Goal: Information Seeking & Learning: Find specific fact

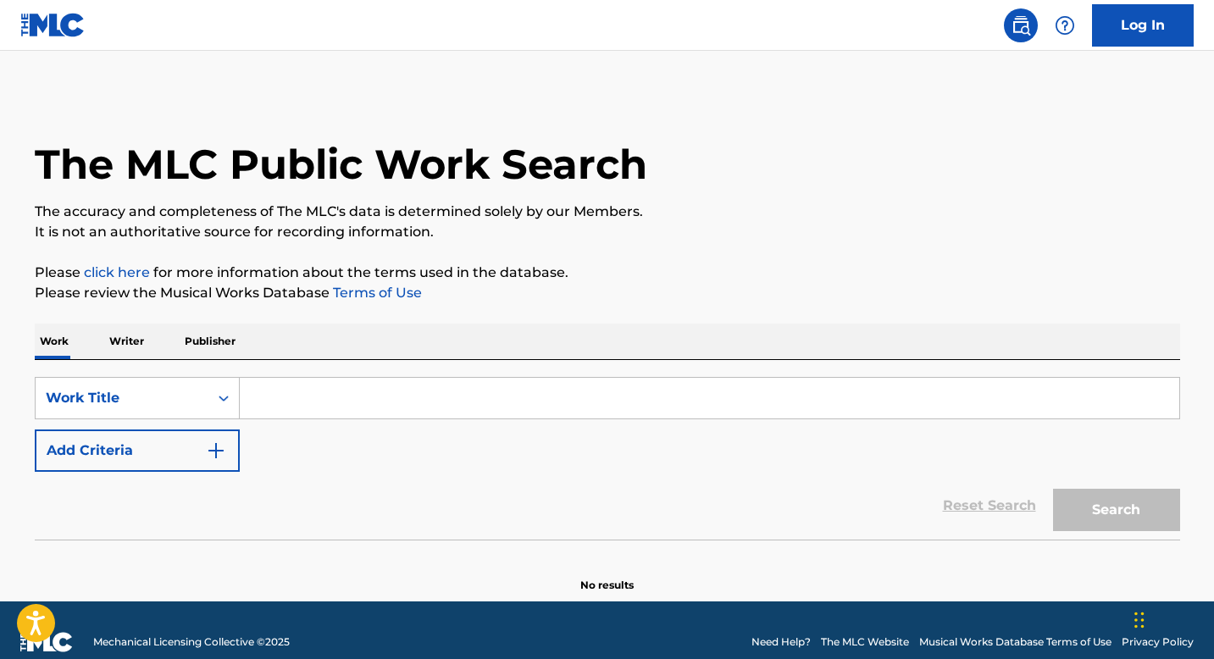
click at [359, 381] on input "Search Form" at bounding box center [710, 398] width 940 height 41
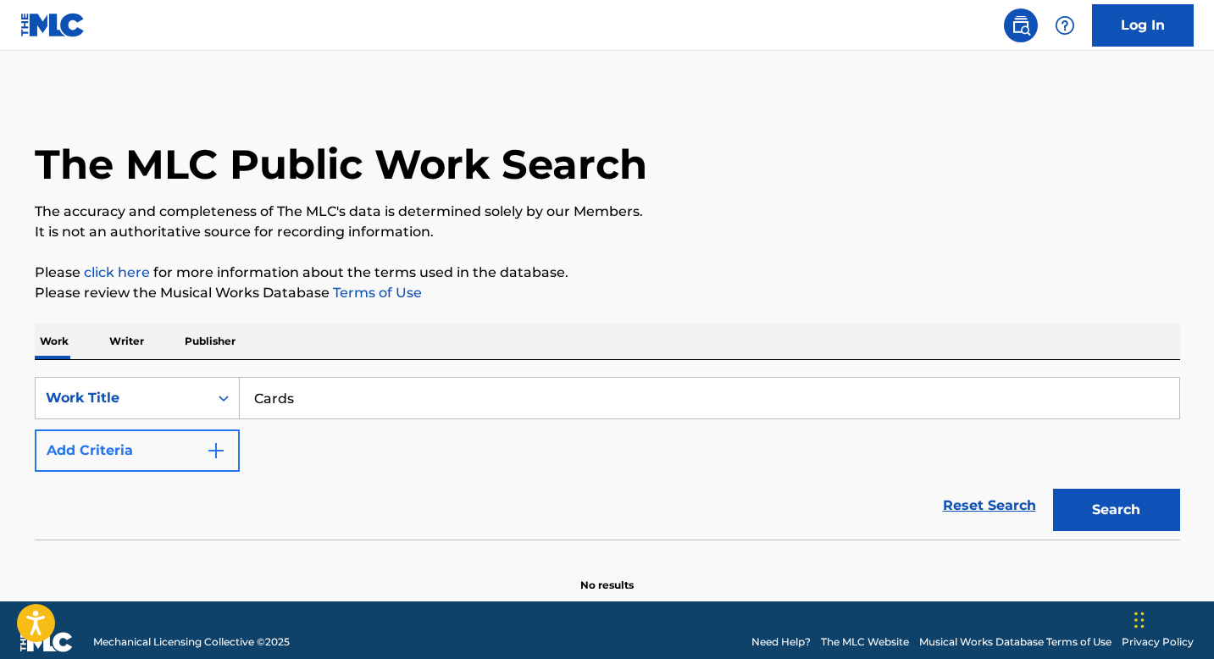
type input "Cards"
click at [182, 443] on button "Add Criteria" at bounding box center [137, 451] width 205 height 42
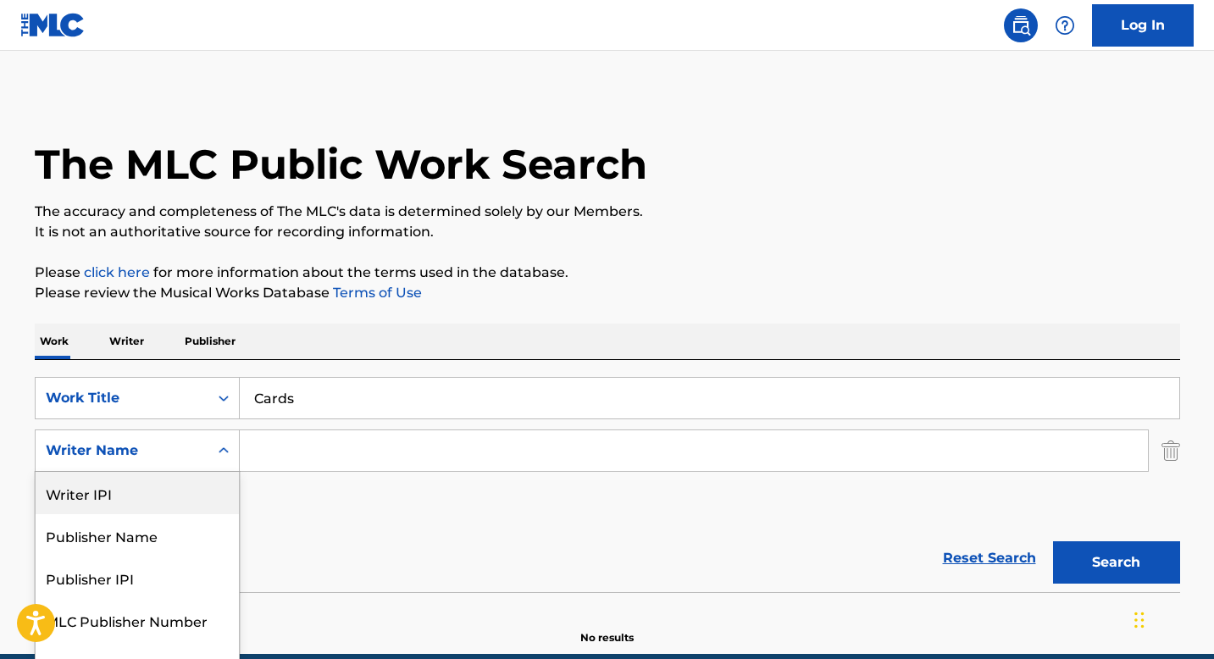
click at [186, 458] on div "Writer IPI, 1 of 5. 5 results available. Use Up and Down to choose options, pre…" at bounding box center [137, 451] width 205 height 42
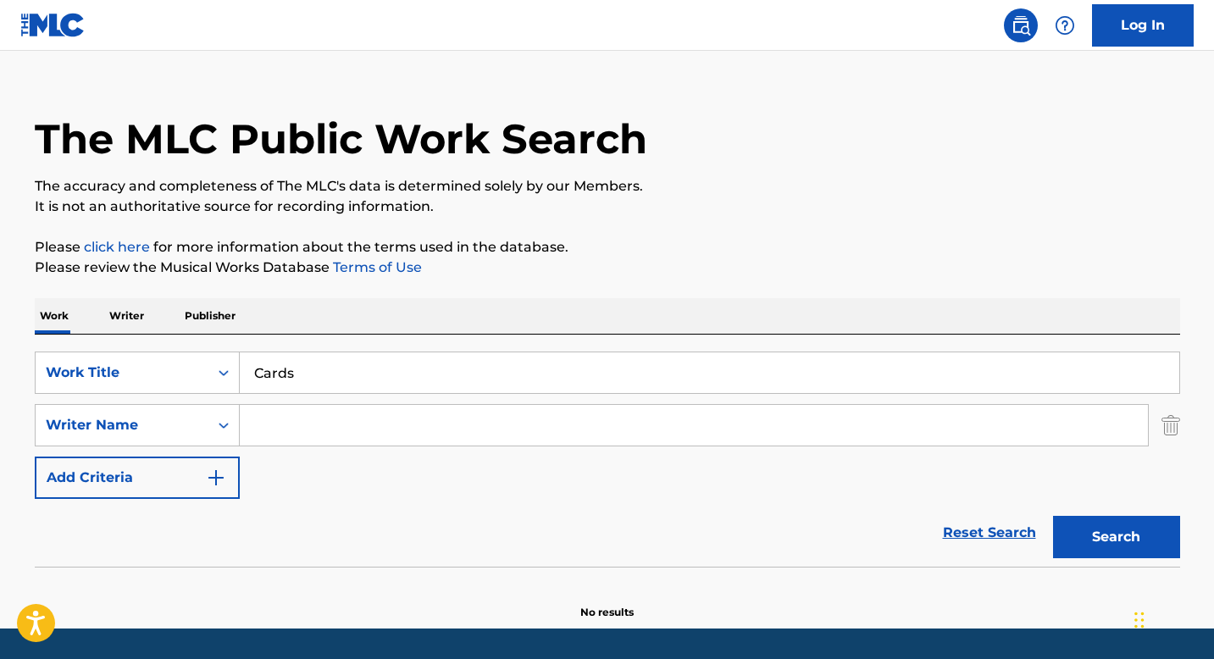
click at [308, 429] on input "Search Form" at bounding box center [694, 425] width 908 height 41
type input "K"
type input "J"
type input "D"
type input "[PERSON_NAME]"
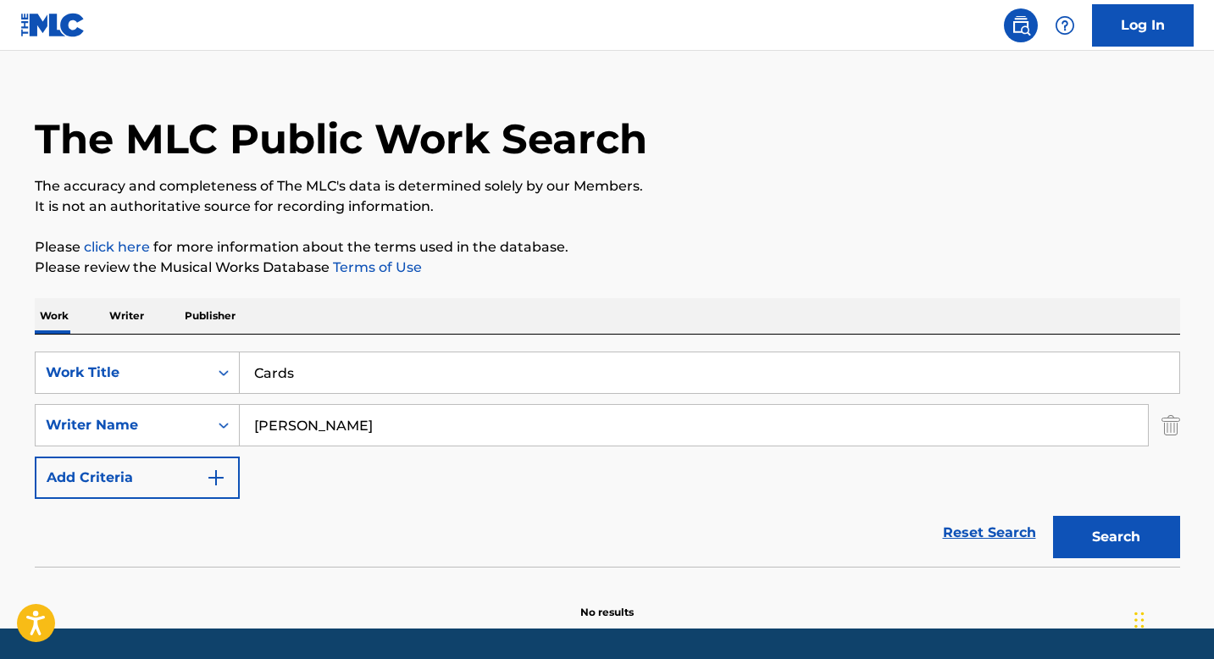
click at [1053, 516] on button "Search" at bounding box center [1116, 537] width 127 height 42
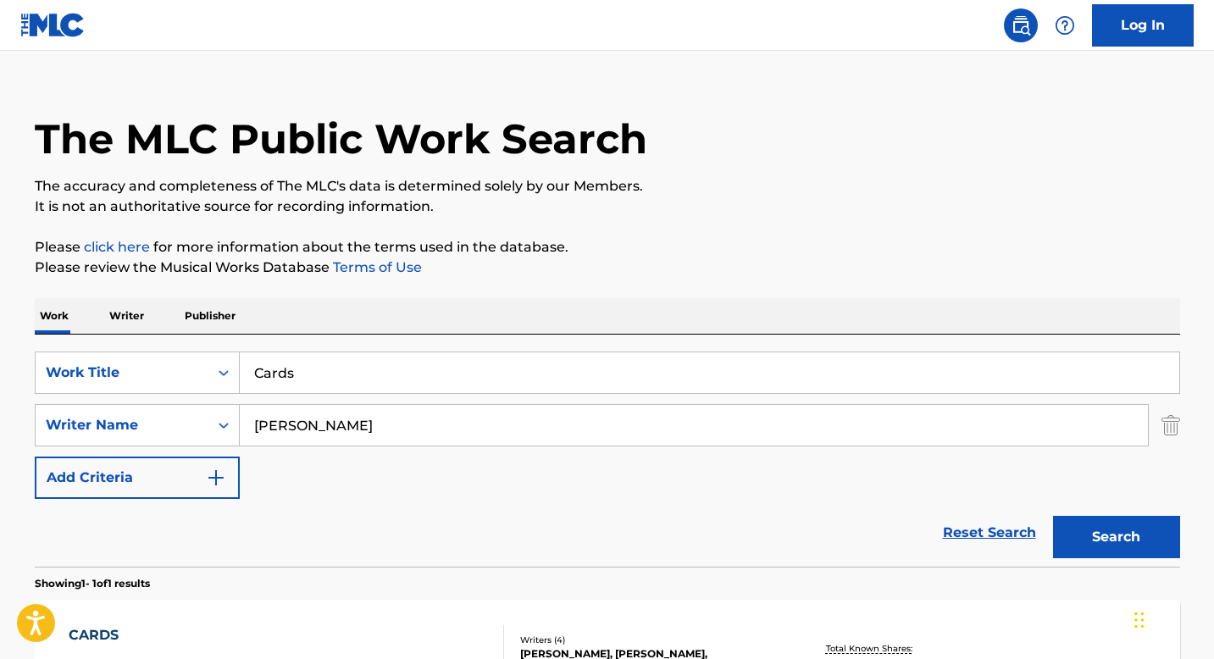
scroll to position [263, 0]
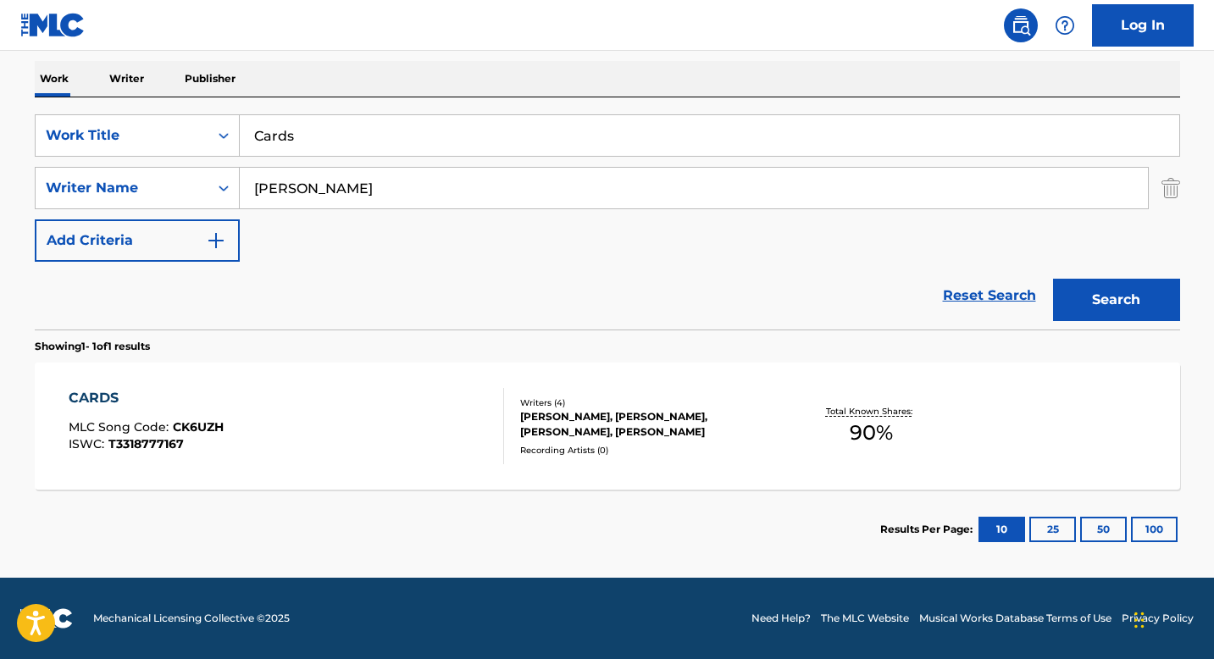
click at [363, 397] on div "CARDS MLC Song Code : CK6UZH ISWC : T3318777167" at bounding box center [286, 426] width 435 height 76
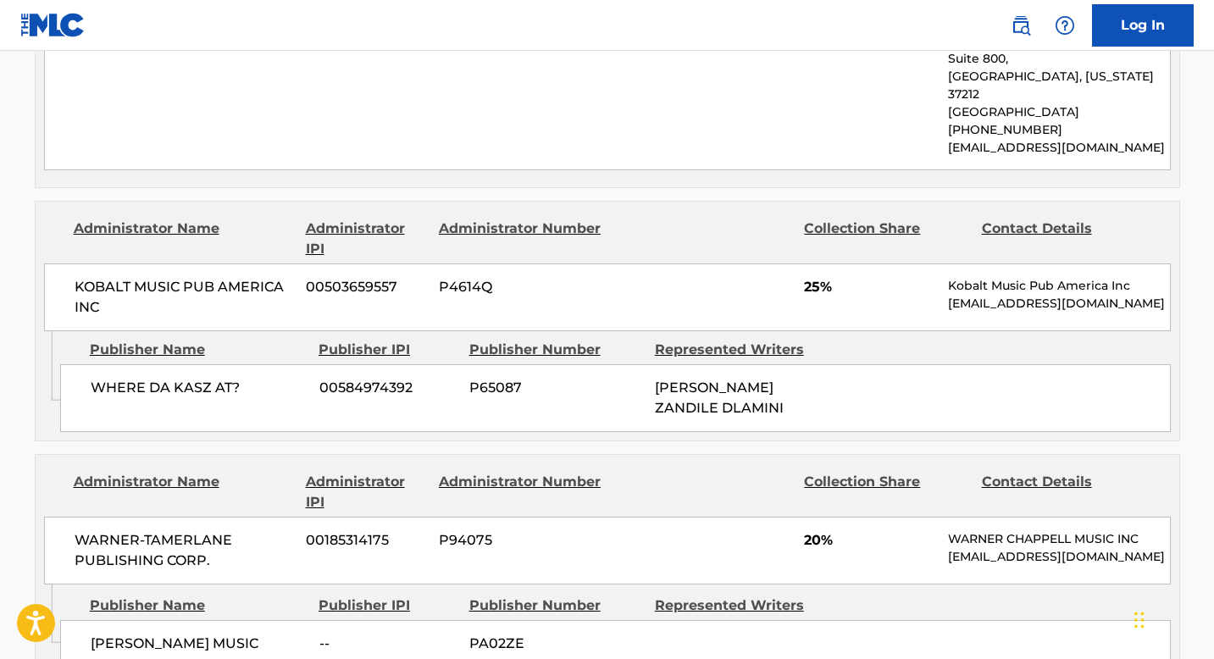
scroll to position [1028, 0]
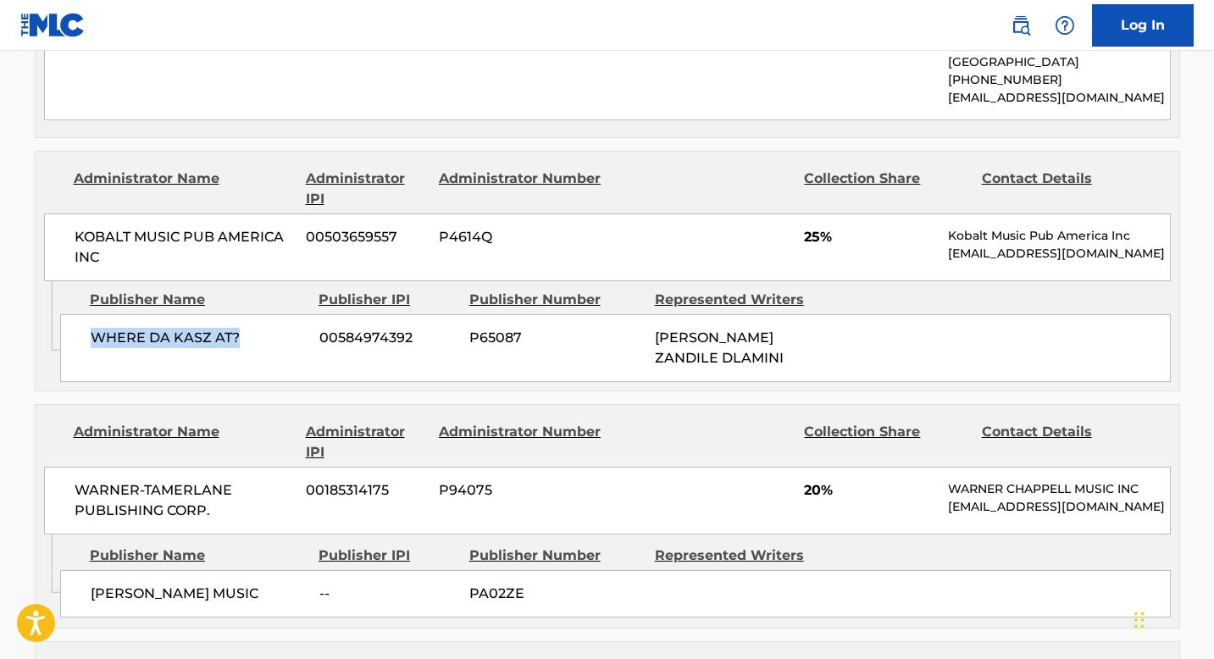
drag, startPoint x: 254, startPoint y: 299, endPoint x: 61, endPoint y: 296, distance: 193.2
click at [61, 314] on div "WHERE DA KASZ AT? 00584974392 P65087 [PERSON_NAME] ZANDILE DLAMINI" at bounding box center [615, 348] width 1111 height 68
copy span "WHERE DA KASZ AT?"
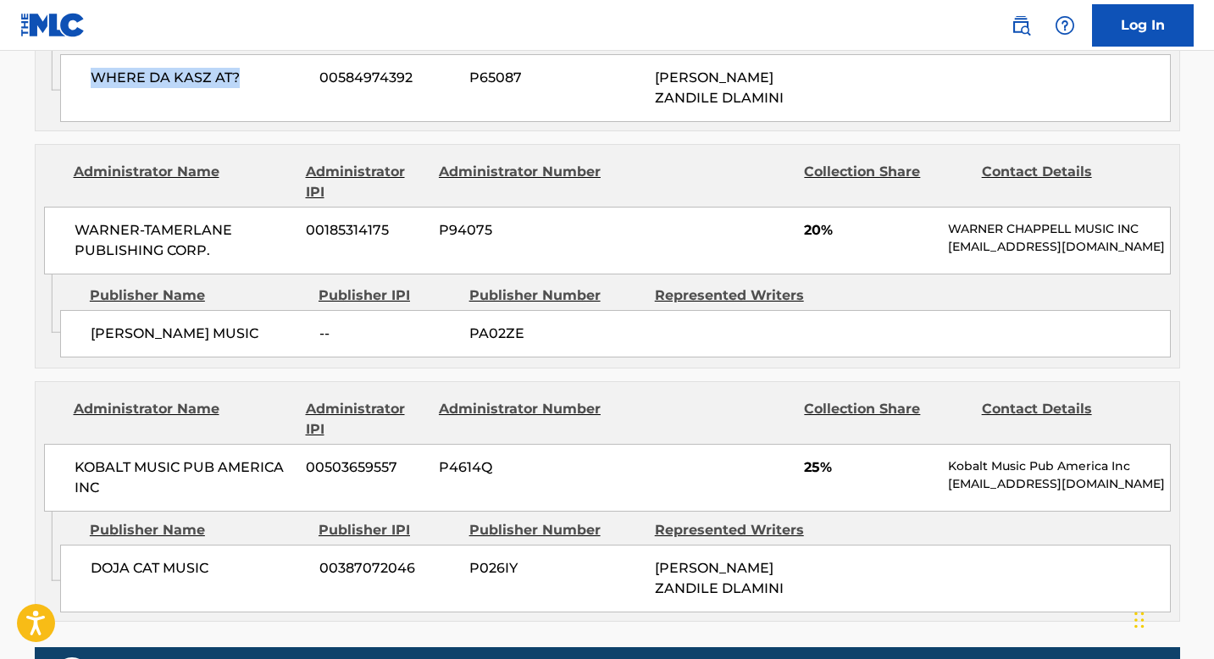
scroll to position [1278, 0]
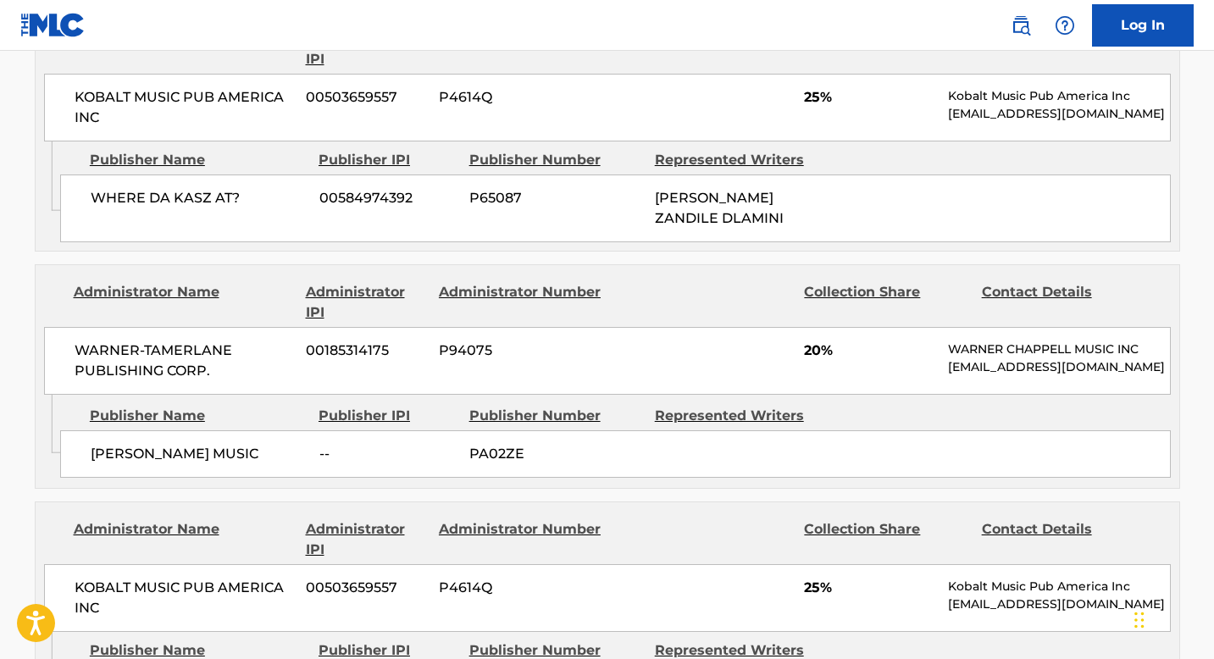
click at [578, 327] on div "WARNER-[PERSON_NAME] PUBLISHING CORP. 00185314175 P94075 20% [PERSON_NAME] MUSI…" at bounding box center [607, 361] width 1127 height 68
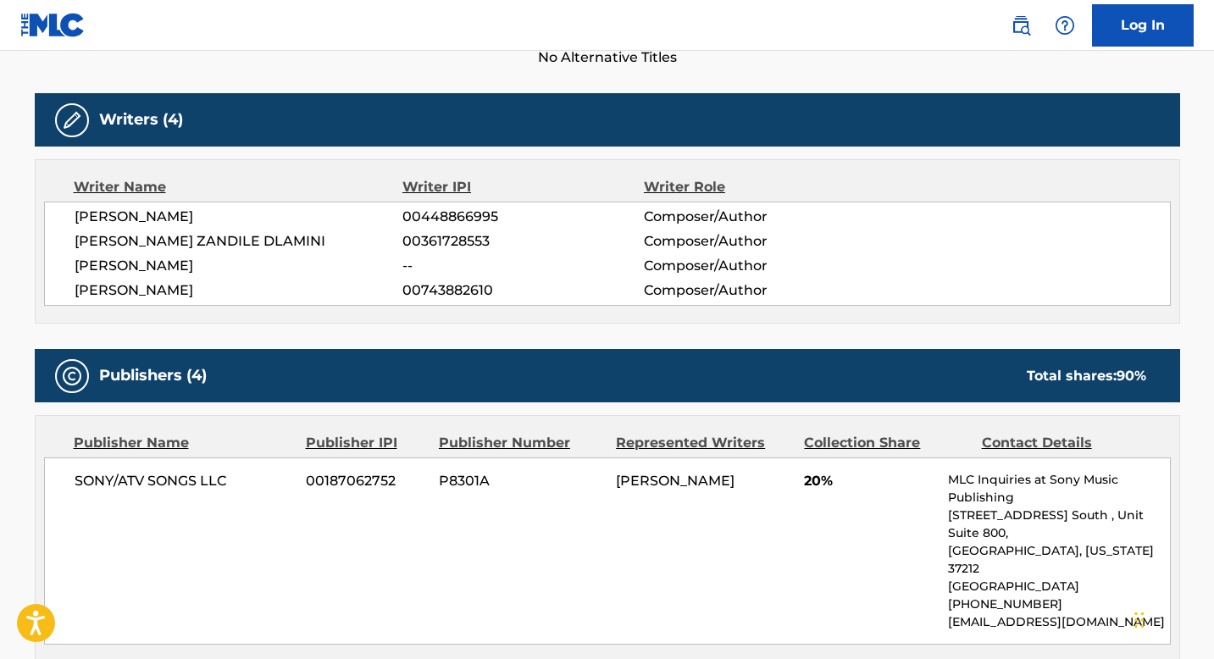
scroll to position [505, 0]
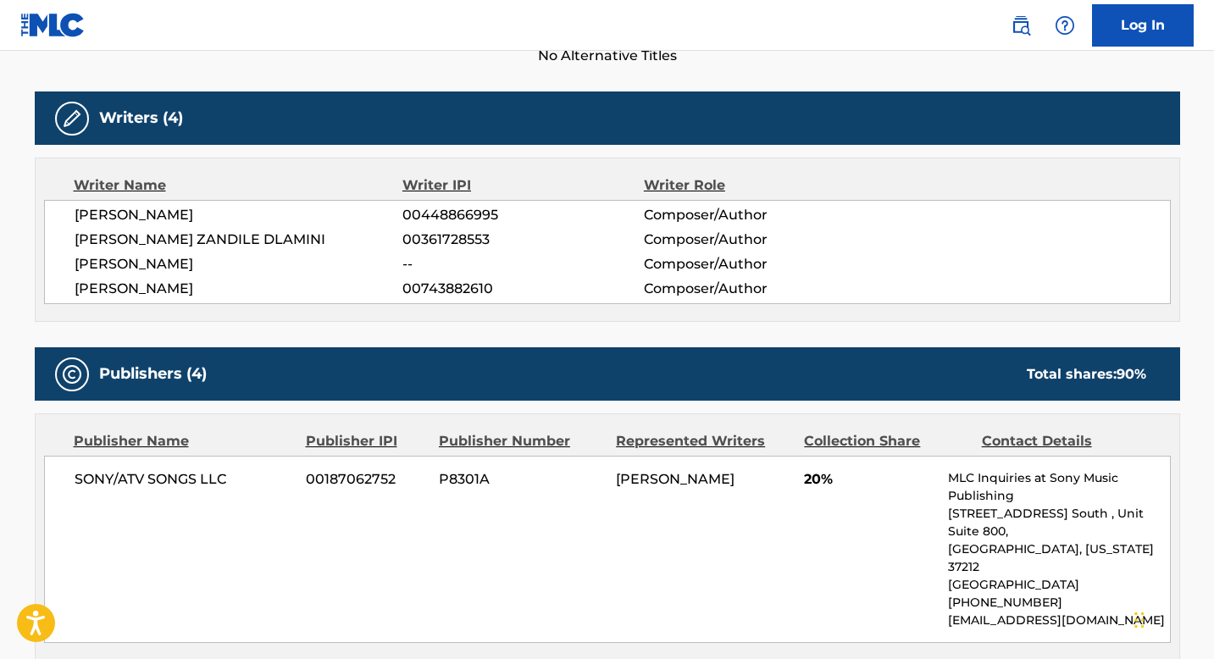
drag, startPoint x: 275, startPoint y: 281, endPoint x: 44, endPoint y: 283, distance: 230.5
click at [44, 285] on div "[PERSON_NAME] 00448866995 Composer/Author [PERSON_NAME] DLAMINI 00361728553 Com…" at bounding box center [607, 252] width 1127 height 104
copy span "[PERSON_NAME]"
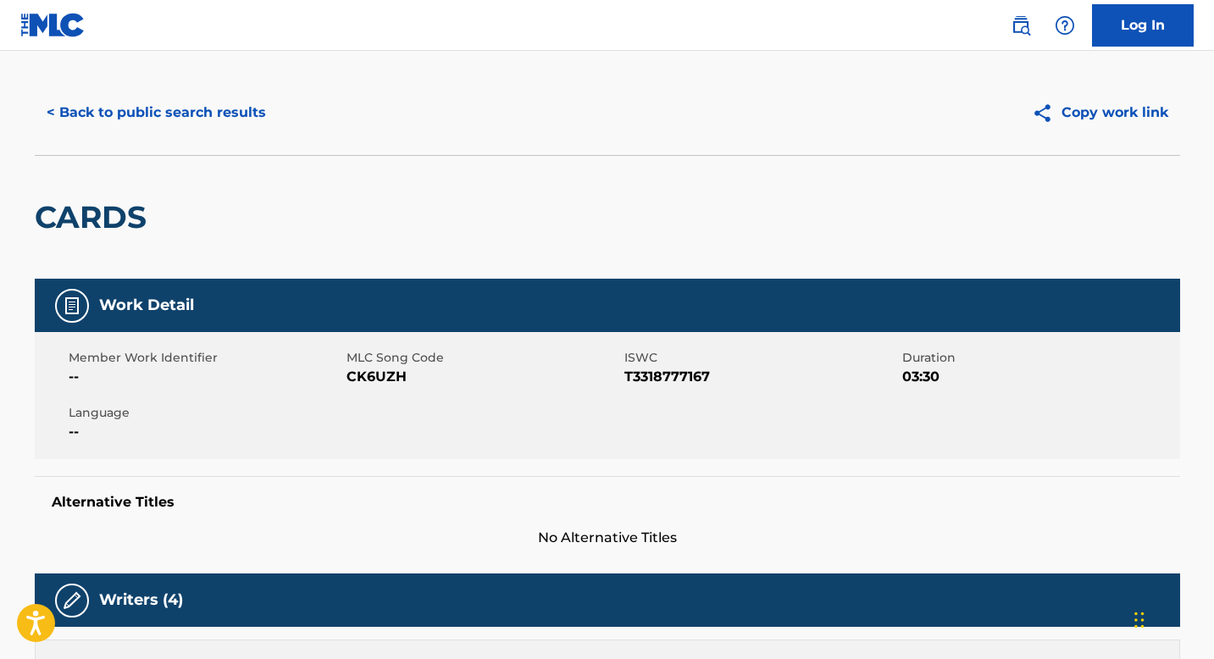
scroll to position [0, 0]
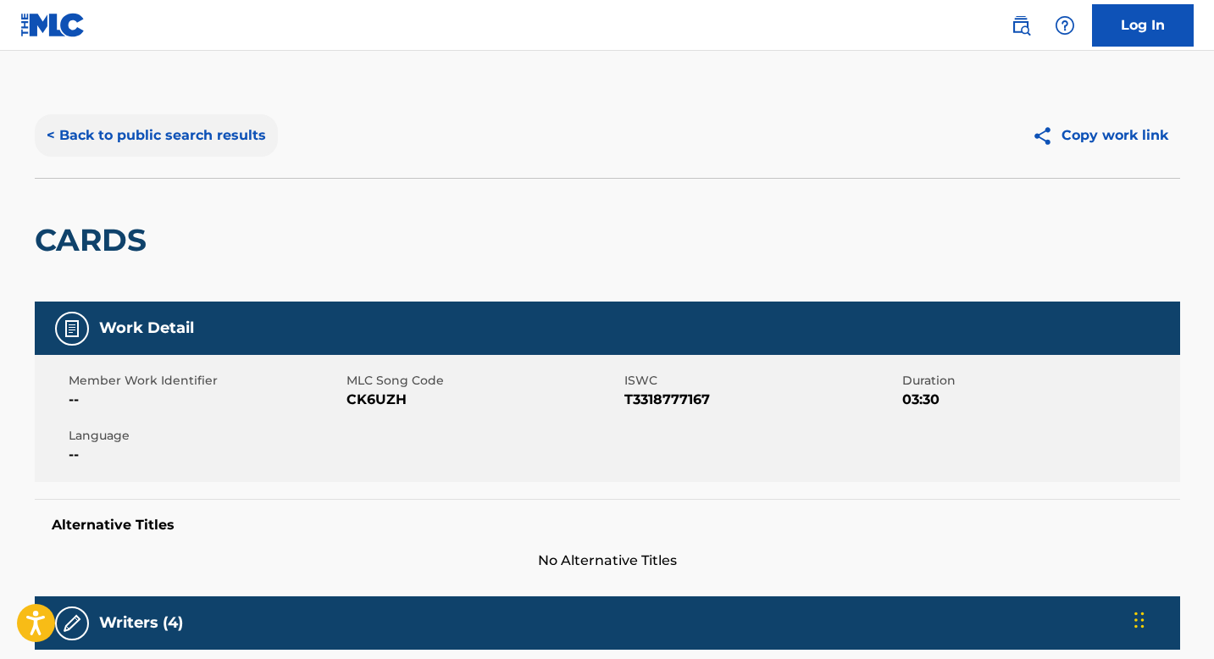
click at [129, 130] on button "< Back to public search results" at bounding box center [156, 135] width 243 height 42
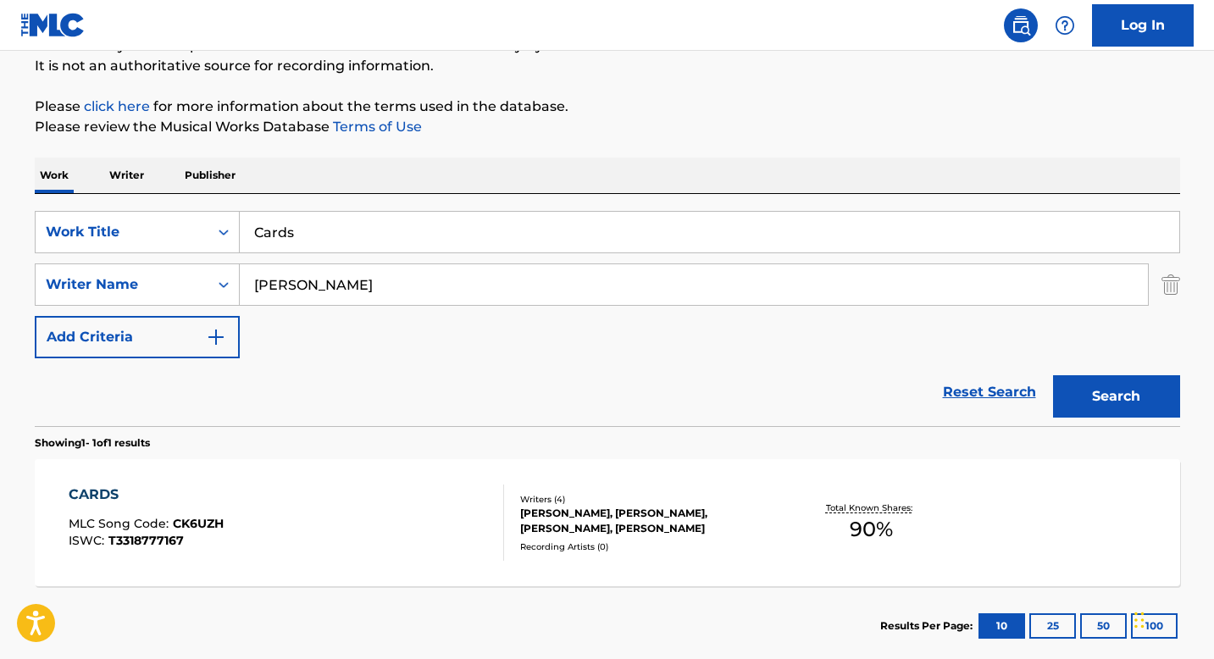
click at [425, 232] on input "Cards" at bounding box center [710, 232] width 940 height 41
drag, startPoint x: 425, startPoint y: 232, endPoint x: 124, endPoint y: 232, distance: 301.6
click at [124, 232] on div "SearchWithCriteria4ee59fa5-f8c1-46a5-a68c-971c4ad6170b Work Title Cards" at bounding box center [607, 232] width 1145 height 42
type input "We are young"
drag, startPoint x: 394, startPoint y: 289, endPoint x: 59, endPoint y: 284, distance: 334.7
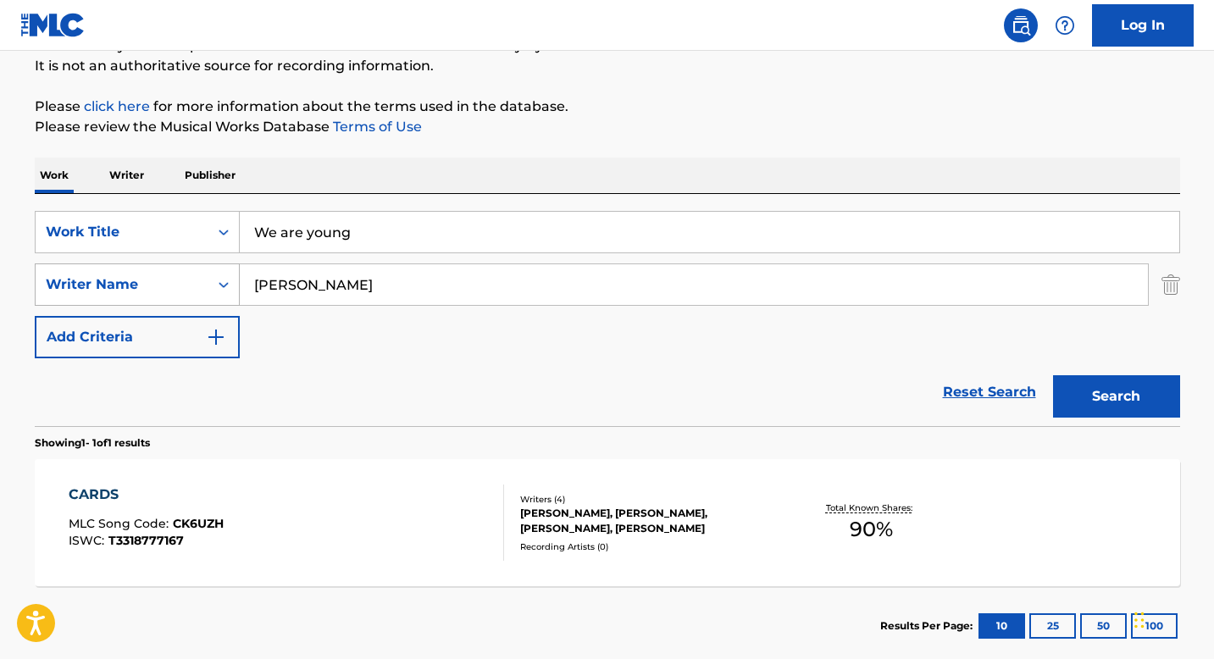
click at [59, 284] on div "SearchWithCriteria8ff26d11-032e-4850-ad9d-8cbe49b6c98b Writer Name [PERSON_NAME]" at bounding box center [607, 284] width 1145 height 42
type input "[PERSON_NAME]"
click at [1053, 375] on button "Search" at bounding box center [1116, 396] width 127 height 42
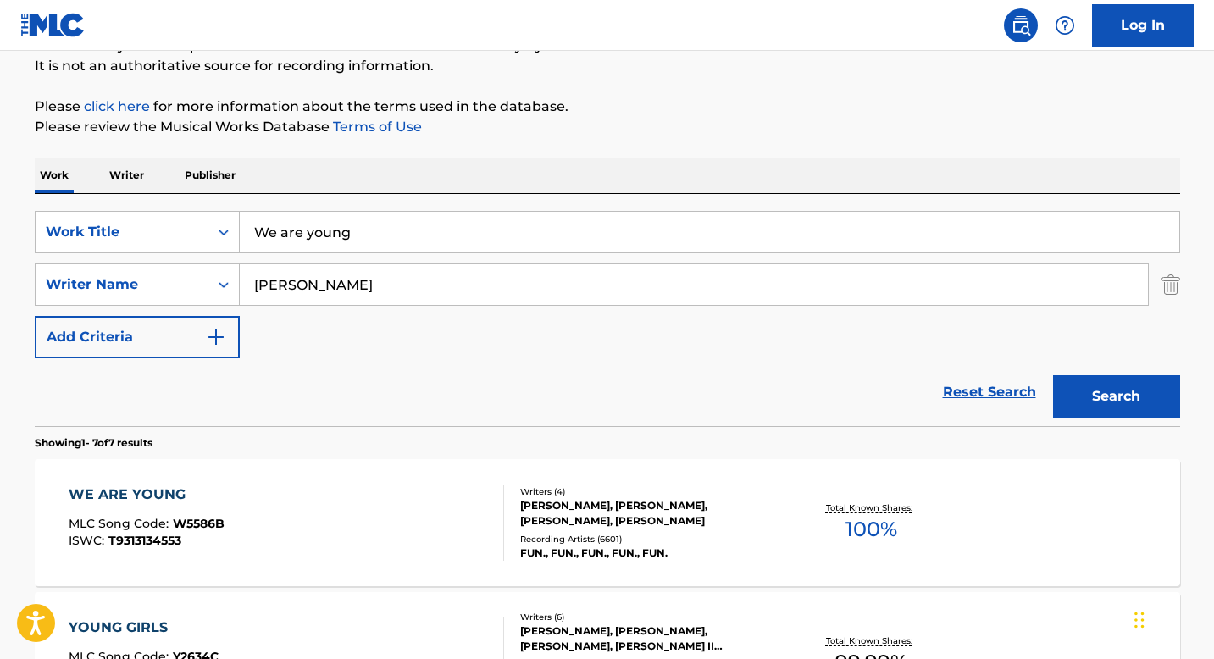
click at [705, 496] on div "Writers ( 4 )" at bounding box center [648, 491] width 256 height 13
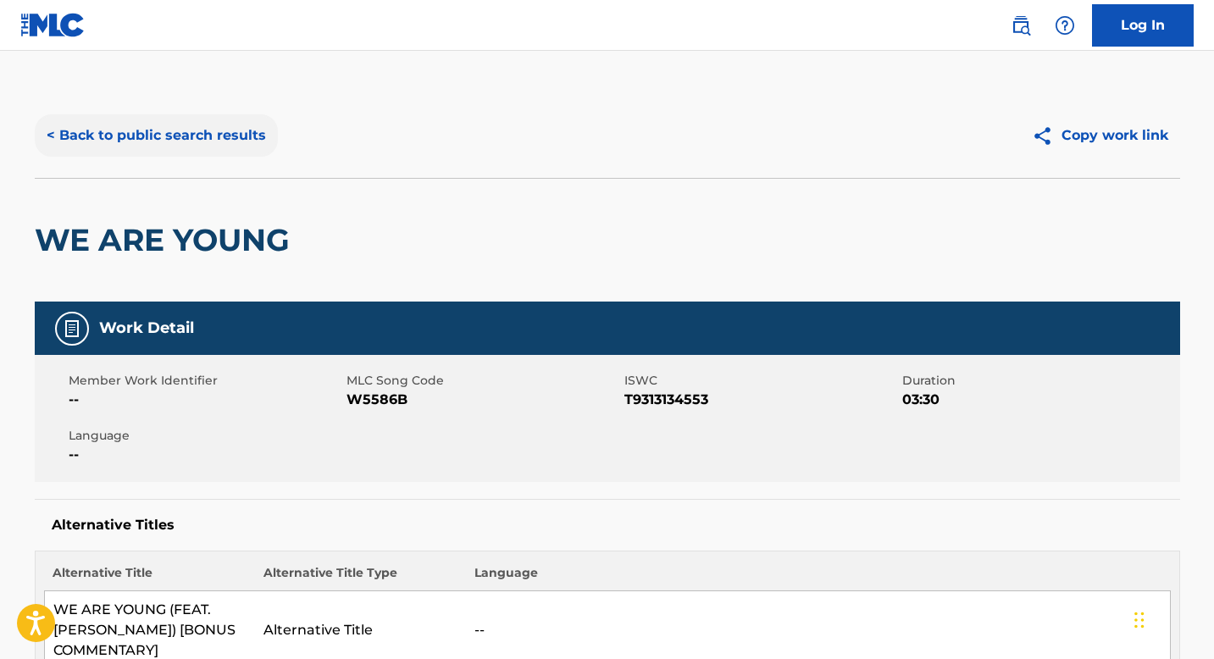
click at [141, 127] on button "< Back to public search results" at bounding box center [156, 135] width 243 height 42
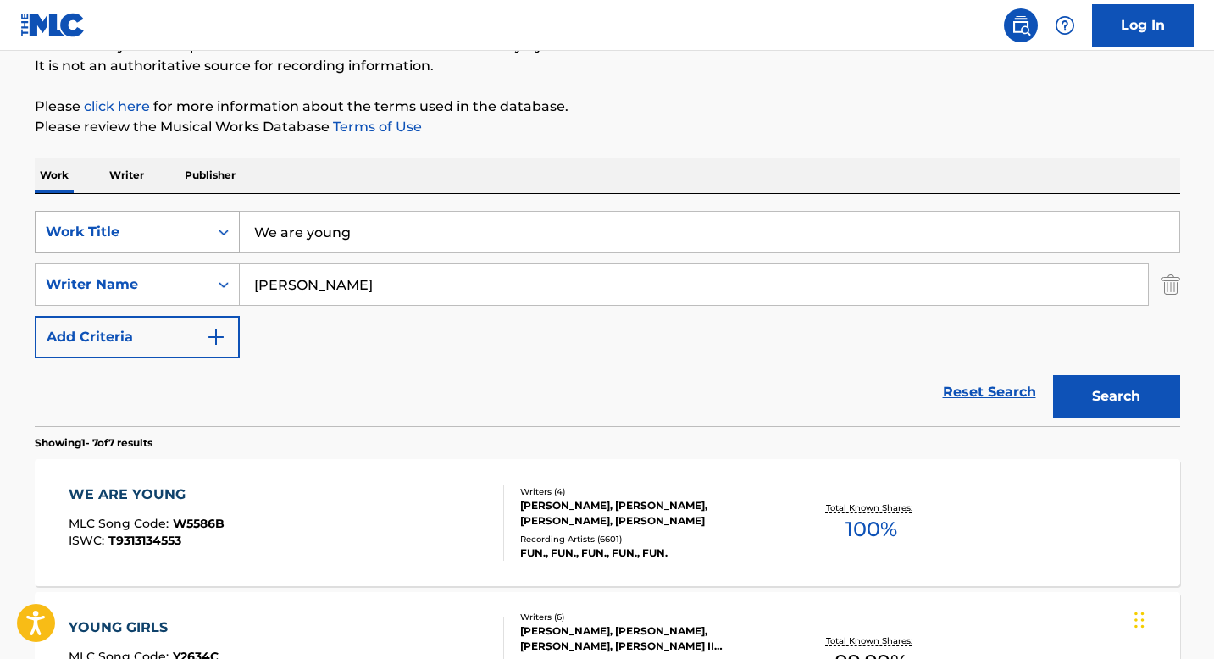
drag, startPoint x: 391, startPoint y: 227, endPoint x: 119, endPoint y: 226, distance: 271.1
click at [119, 226] on div "SearchWithCriteria4ee59fa5-f8c1-46a5-a68c-971c4ad6170b Work Title We are young" at bounding box center [607, 232] width 1145 height 42
drag, startPoint x: 351, startPoint y: 285, endPoint x: 65, endPoint y: 287, distance: 285.5
click at [64, 286] on div "SearchWithCriteria8ff26d11-032e-4850-ad9d-8cbe49b6c98b Writer Name [PERSON_NAME]" at bounding box center [607, 284] width 1145 height 42
type input "[PERSON_NAME]"
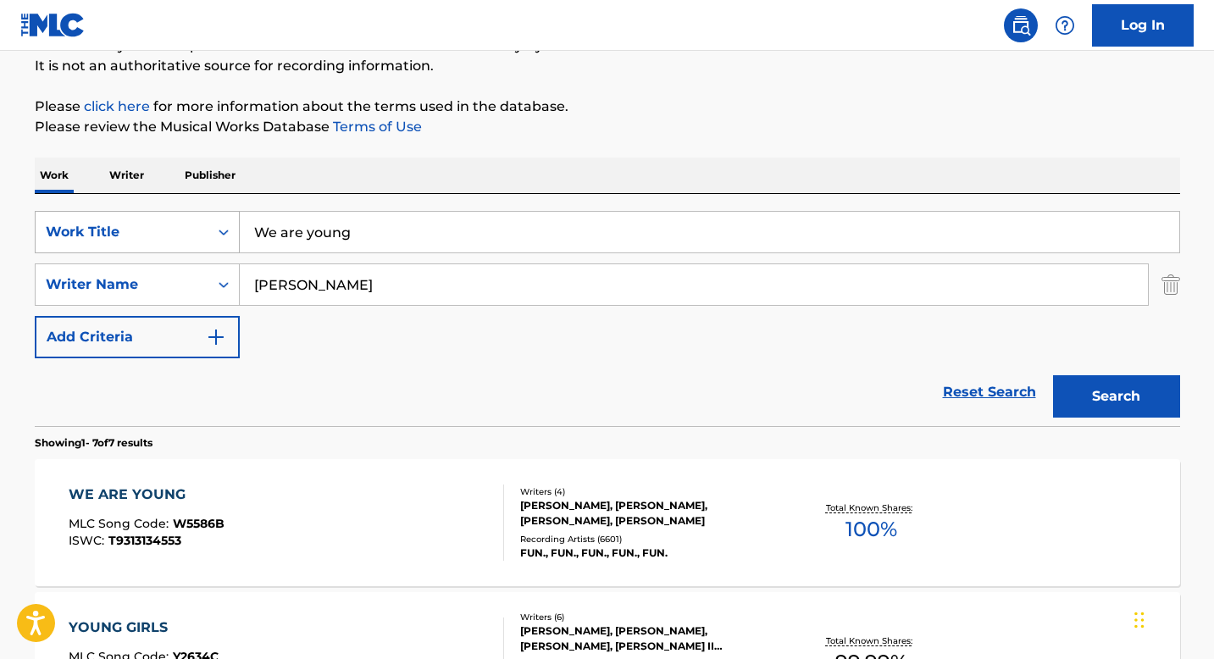
drag, startPoint x: 400, startPoint y: 222, endPoint x: 201, endPoint y: 219, distance: 199.1
click at [201, 219] on div "SearchWithCriteria4ee59fa5-f8c1-46a5-a68c-971c4ad6170b Work Title We are young" at bounding box center [607, 232] width 1145 height 42
type input "Cards"
click at [1053, 375] on button "Search" at bounding box center [1116, 396] width 127 height 42
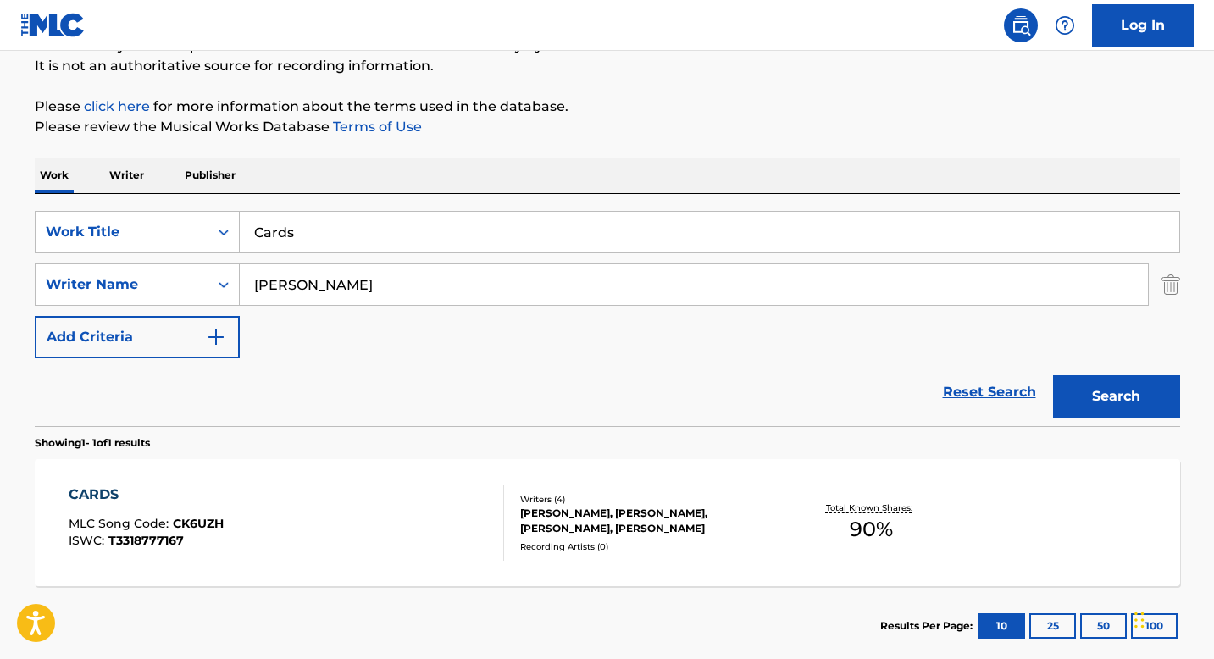
scroll to position [263, 0]
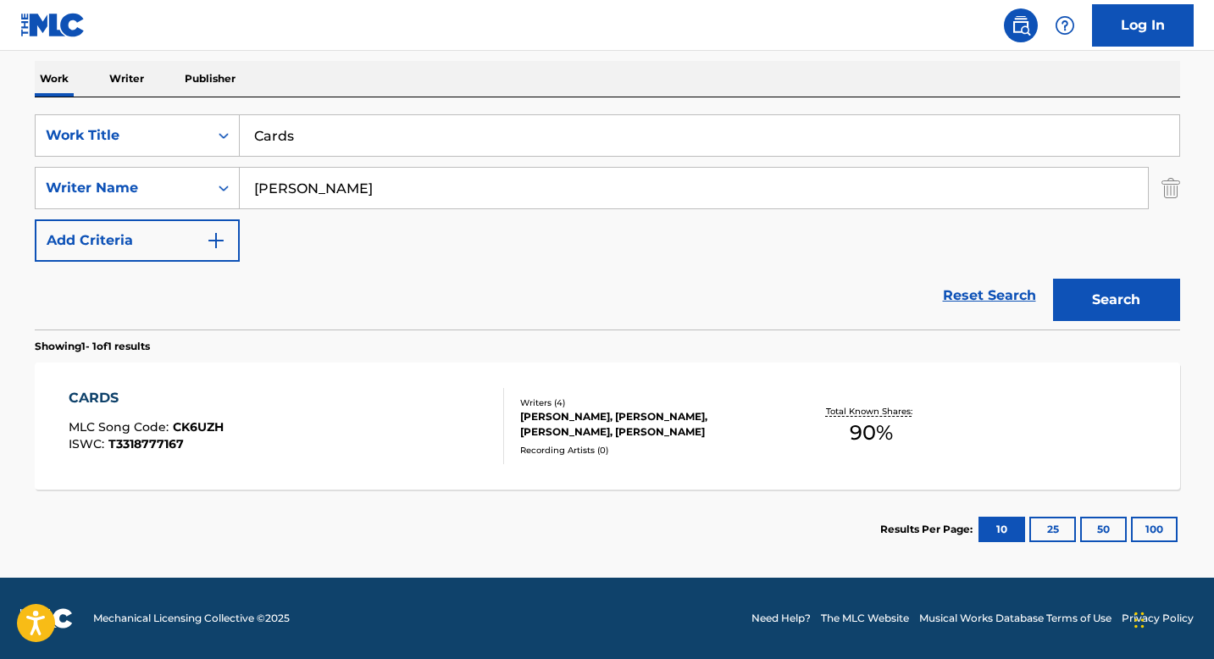
click at [472, 437] on div "CARDS MLC Song Code : CK6UZH ISWC : T3318777167" at bounding box center [286, 426] width 435 height 76
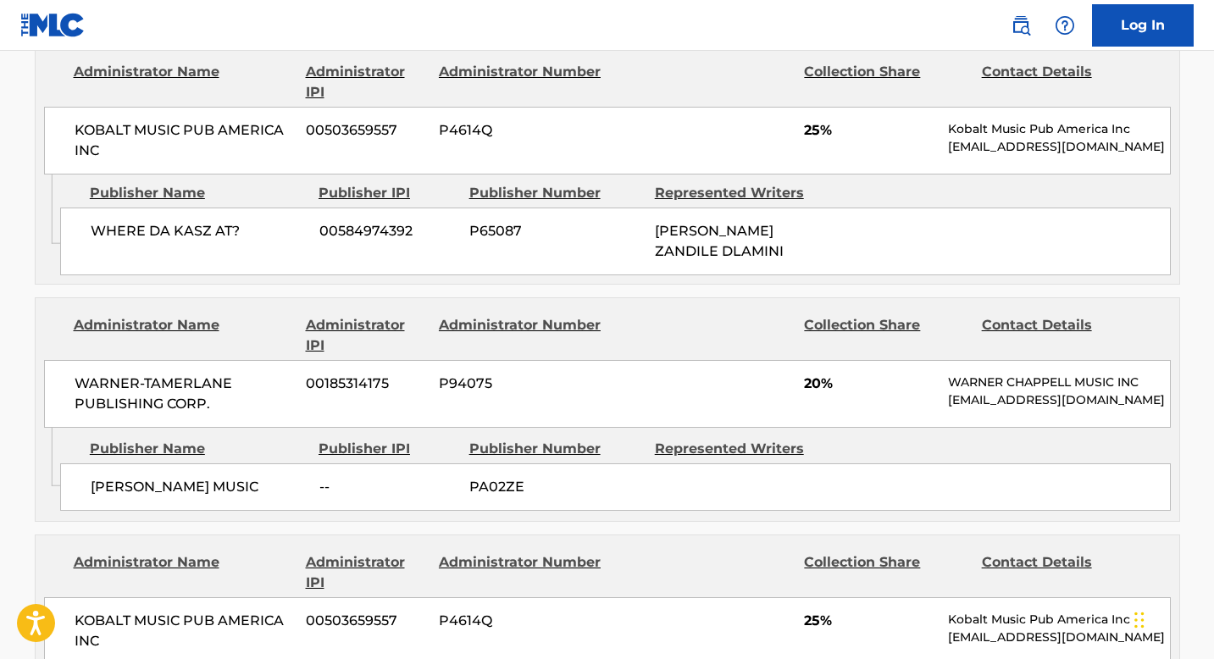
scroll to position [1134, 0]
drag, startPoint x: 254, startPoint y: 191, endPoint x: 92, endPoint y: 191, distance: 161.8
click at [92, 222] on span "WHERE DA KASZ AT?" at bounding box center [199, 232] width 216 height 20
copy span "WHERE DA KASZ AT?"
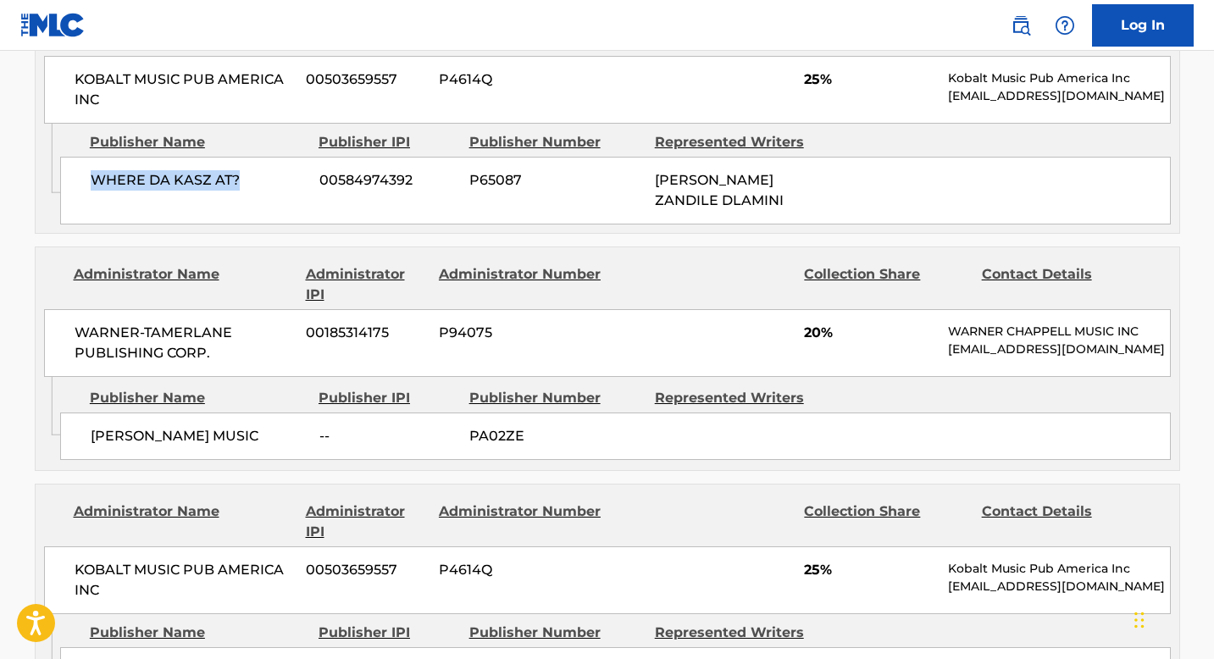
scroll to position [1184, 0]
copy span "WHERE DA KASZ AT?"
